Goal: Task Accomplishment & Management: Complete application form

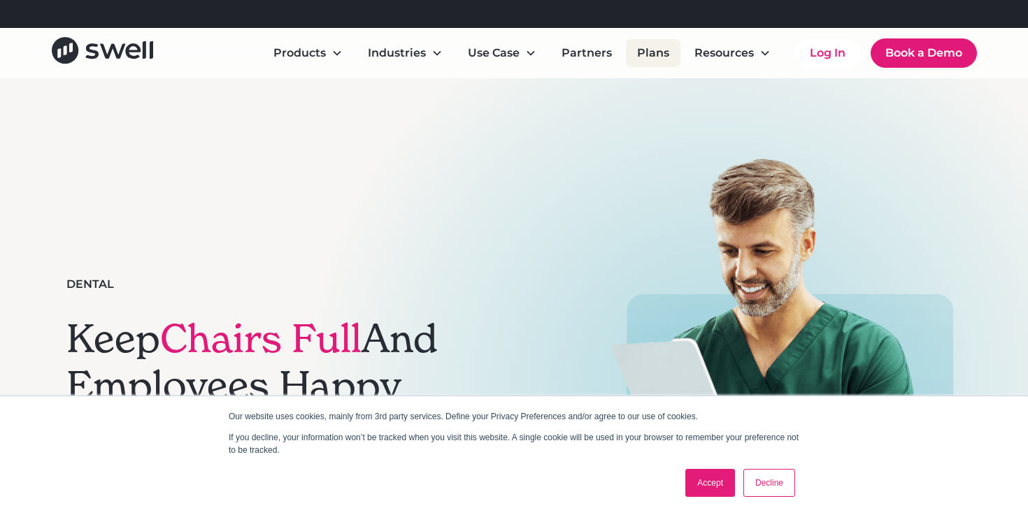
click at [657, 54] on link "Plans" at bounding box center [653, 53] width 55 height 28
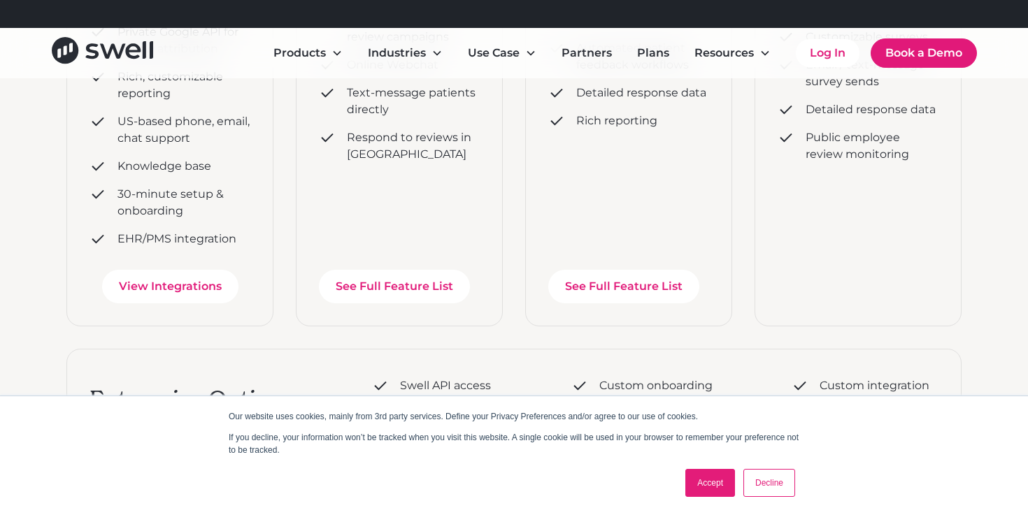
scroll to position [453, 0]
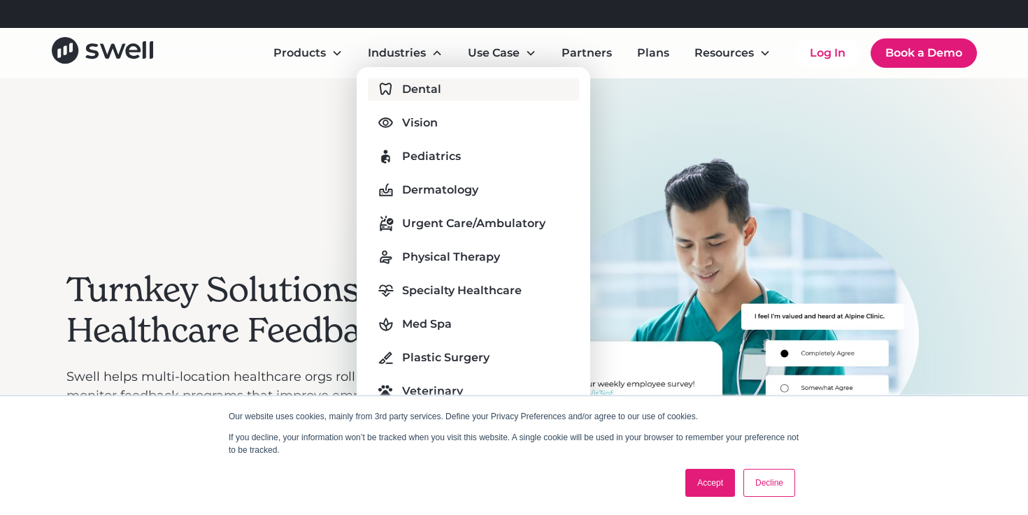
click at [420, 93] on div "Dental" at bounding box center [421, 89] width 39 height 17
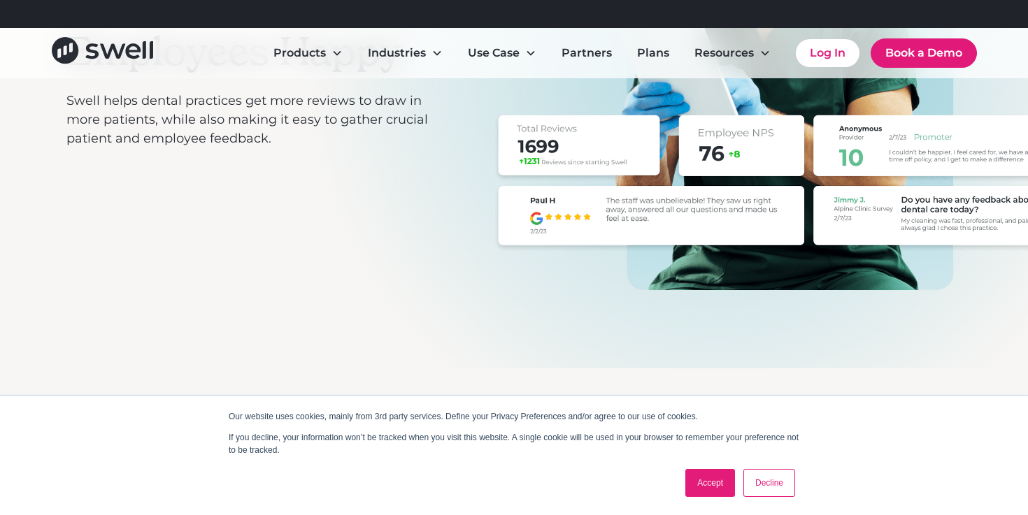
scroll to position [348, 0]
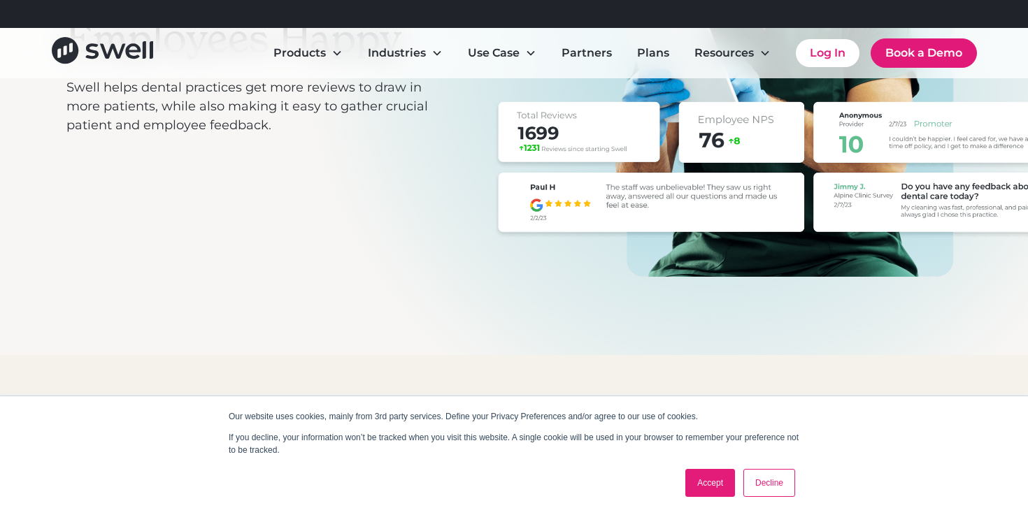
click at [704, 486] on link "Accept" at bounding box center [710, 483] width 50 height 28
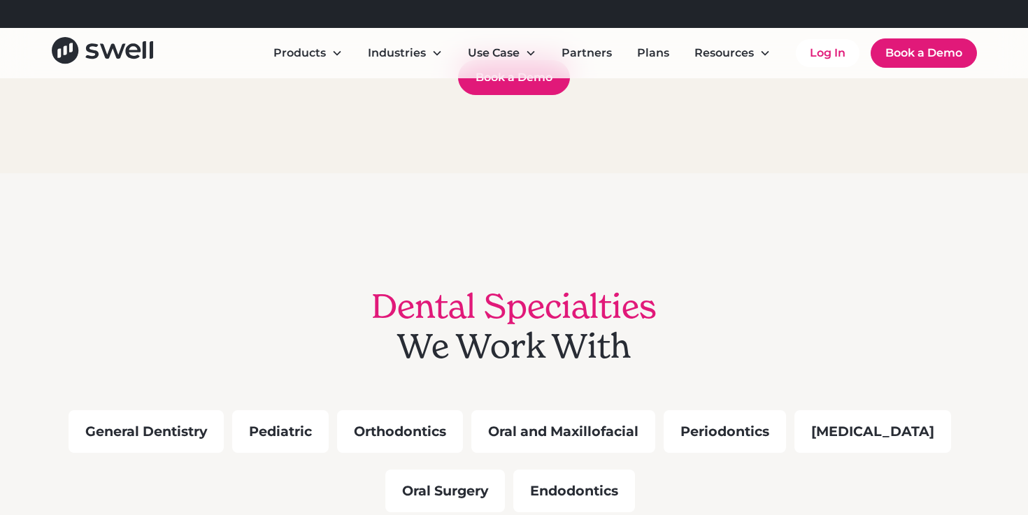
scroll to position [972, 0]
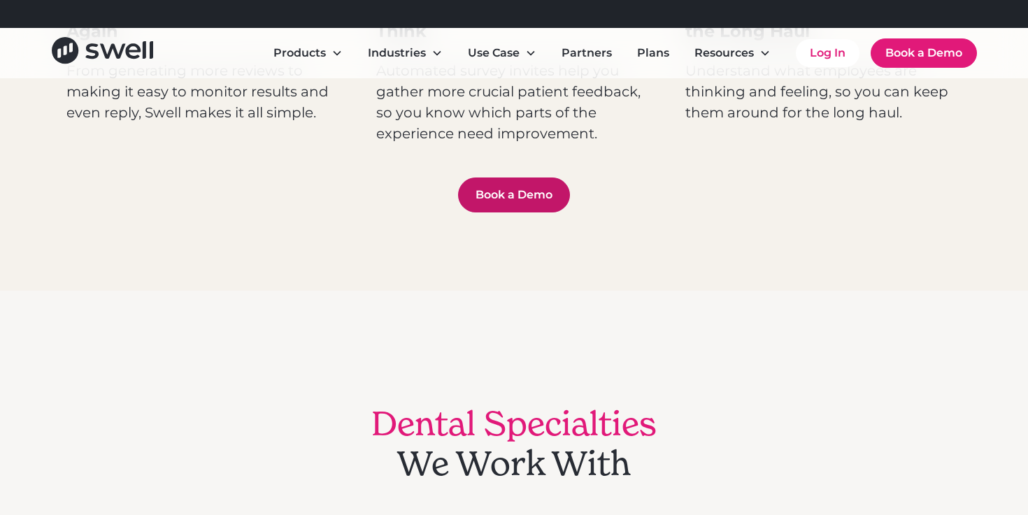
click at [527, 192] on link "Book a Demo" at bounding box center [514, 195] width 112 height 35
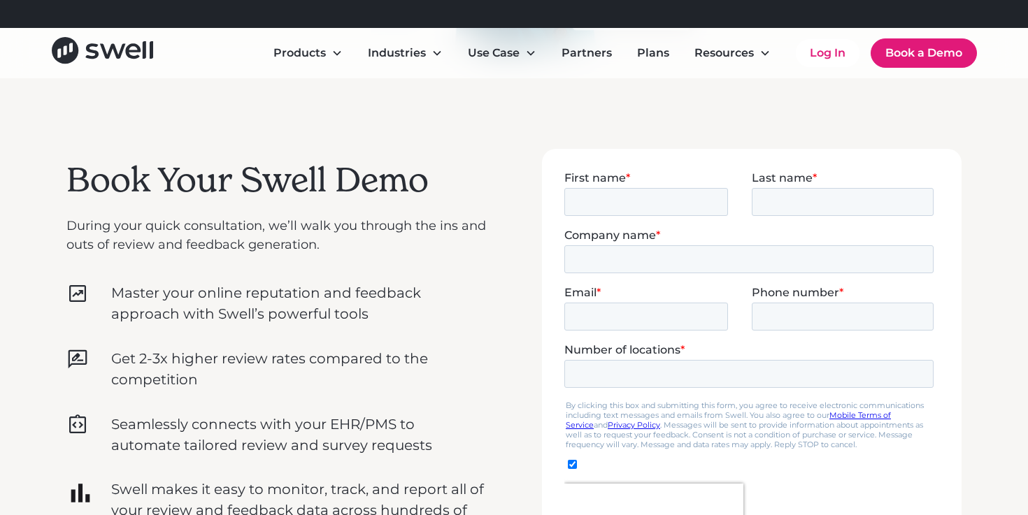
scroll to position [342, 0]
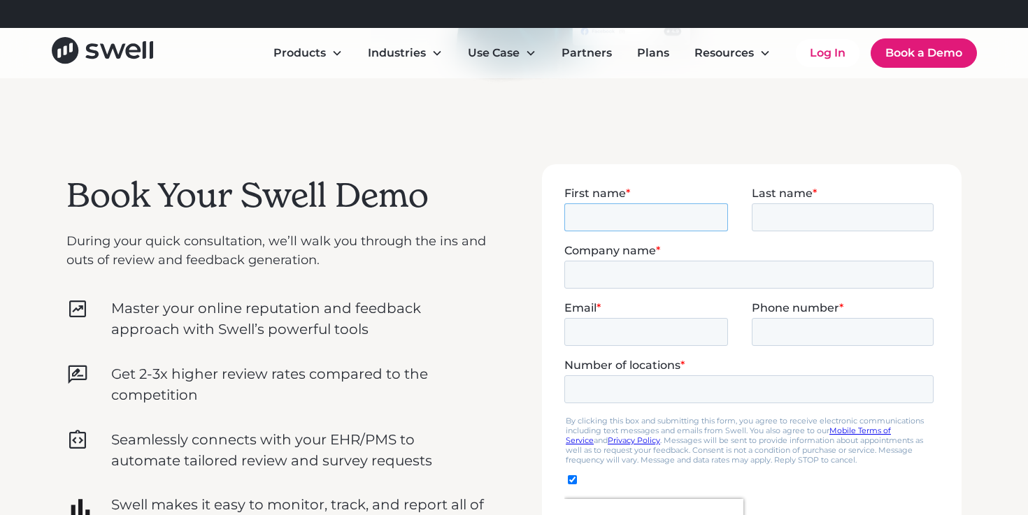
click at [621, 208] on input "First name *" at bounding box center [646, 217] width 164 height 28
type input "[PERSON_NAME]"
type input "[EMAIL_ADDRESS][DOMAIN_NAME]"
type input "12068416265"
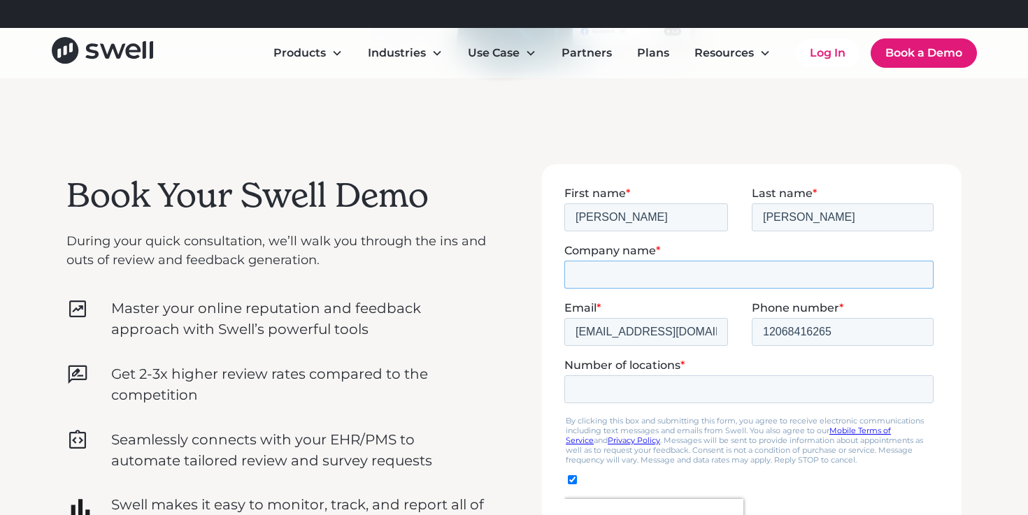
click at [622, 265] on input "Company name *" at bounding box center [748, 274] width 369 height 28
type input "Trailhead Dental"
click at [637, 404] on fieldset "Number of locations *" at bounding box center [751, 386] width 375 height 57
click at [636, 391] on input "Number of locations *" at bounding box center [748, 389] width 369 height 28
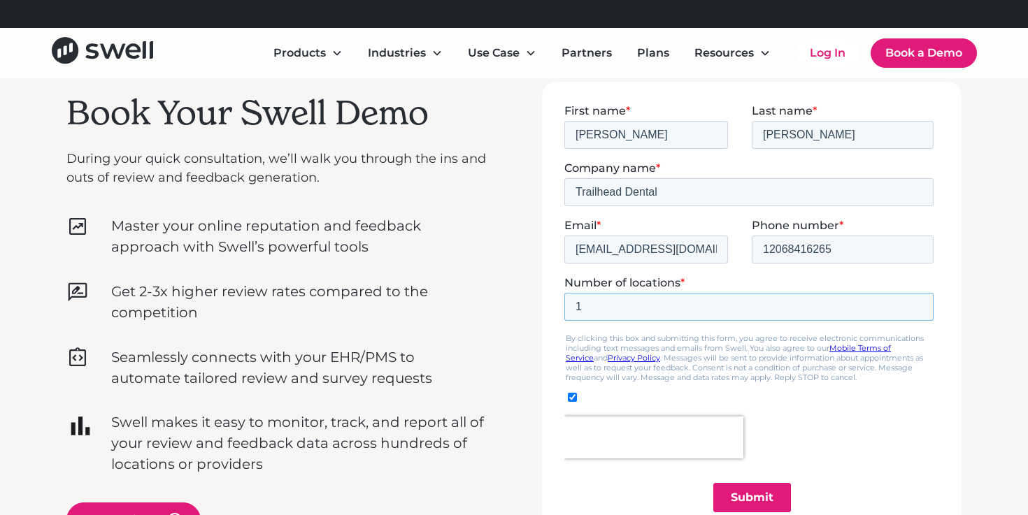
scroll to position [457, 0]
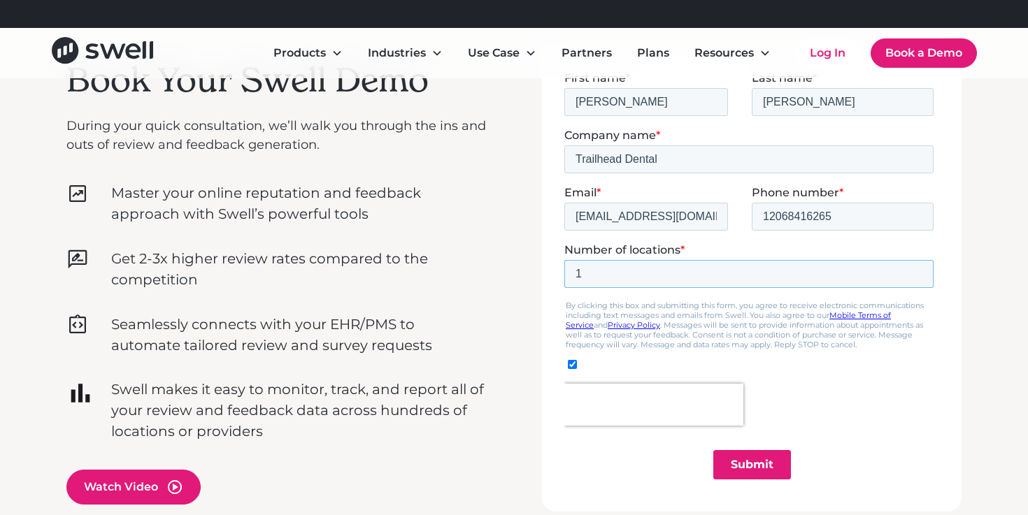
type input "1"
click at [751, 462] on input "Submit" at bounding box center [752, 464] width 78 height 29
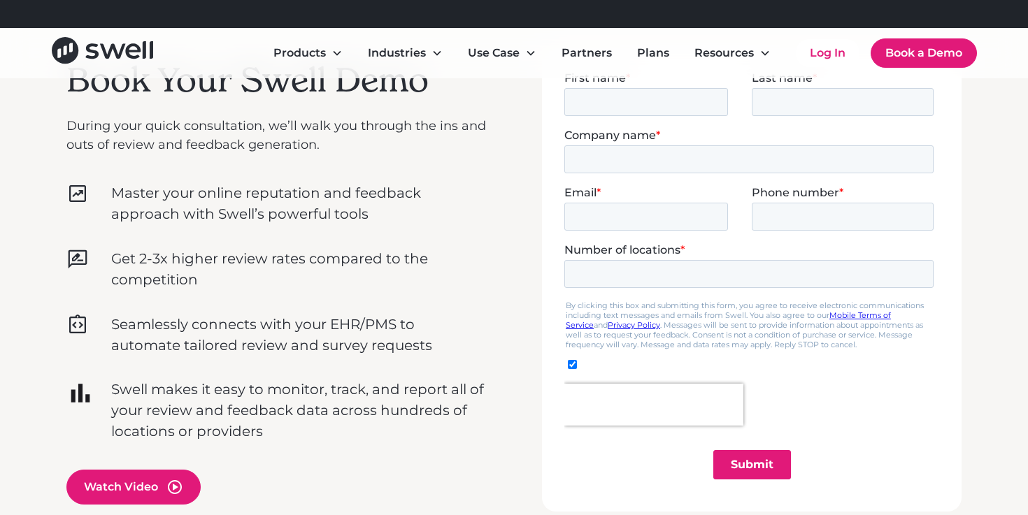
scroll to position [0, 0]
